Goal: Task Accomplishment & Management: Use online tool/utility

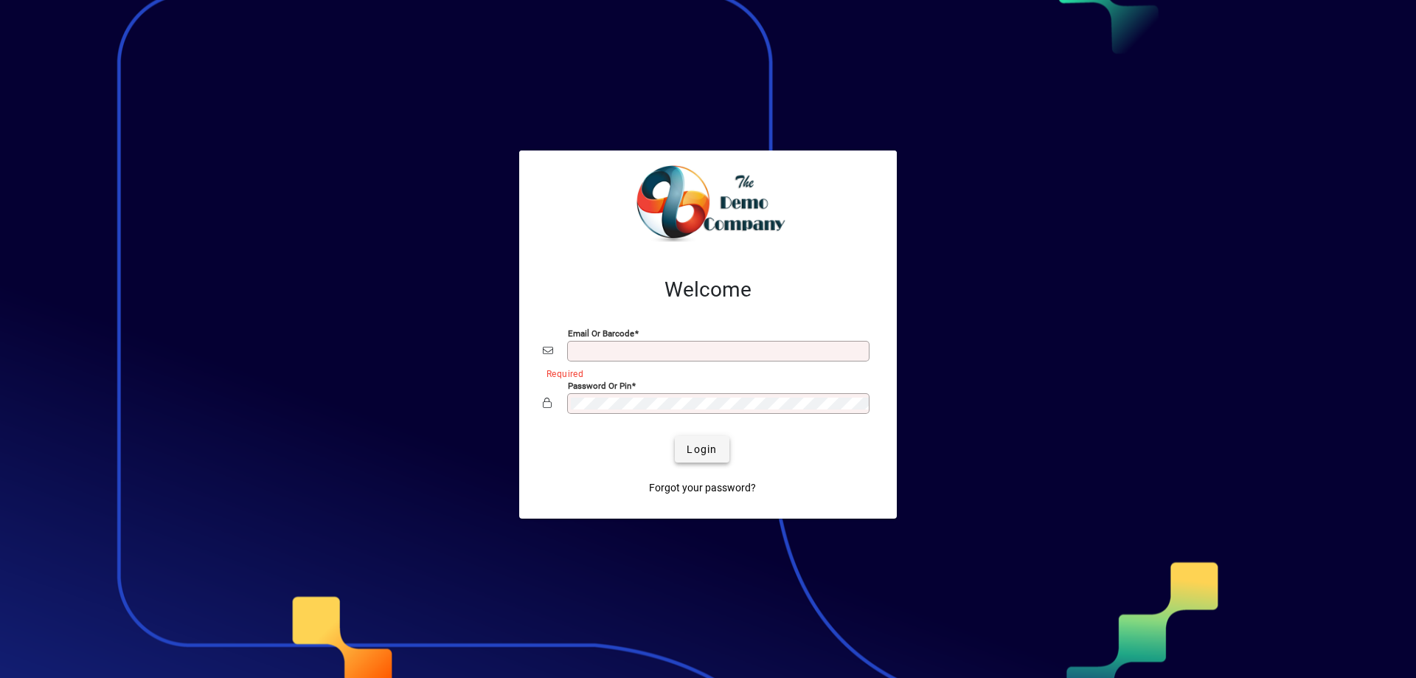
type input "**********"
click at [698, 453] on span "Login" at bounding box center [702, 449] width 30 height 15
